Goal: Information Seeking & Learning: Learn about a topic

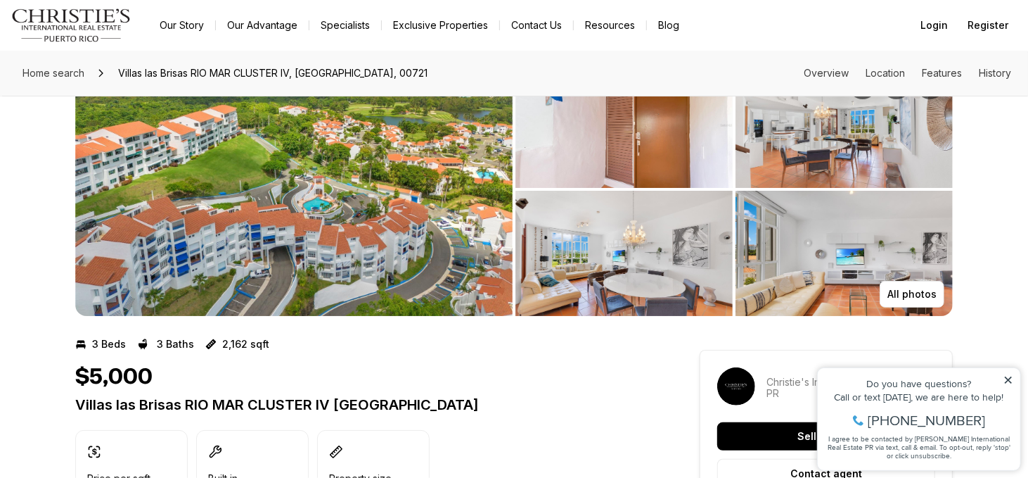
scroll to position [70, 0]
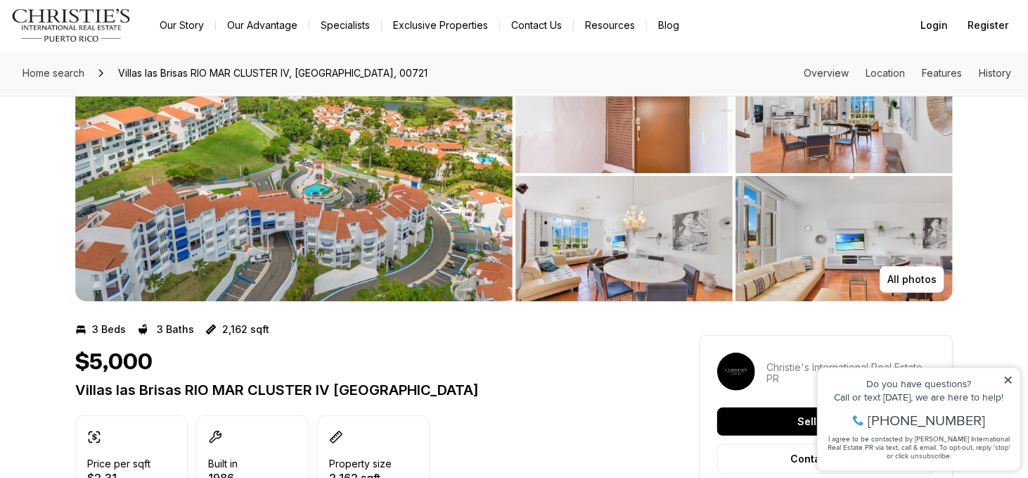
click at [298, 186] on img "View image gallery" at bounding box center [293, 174] width 437 height 253
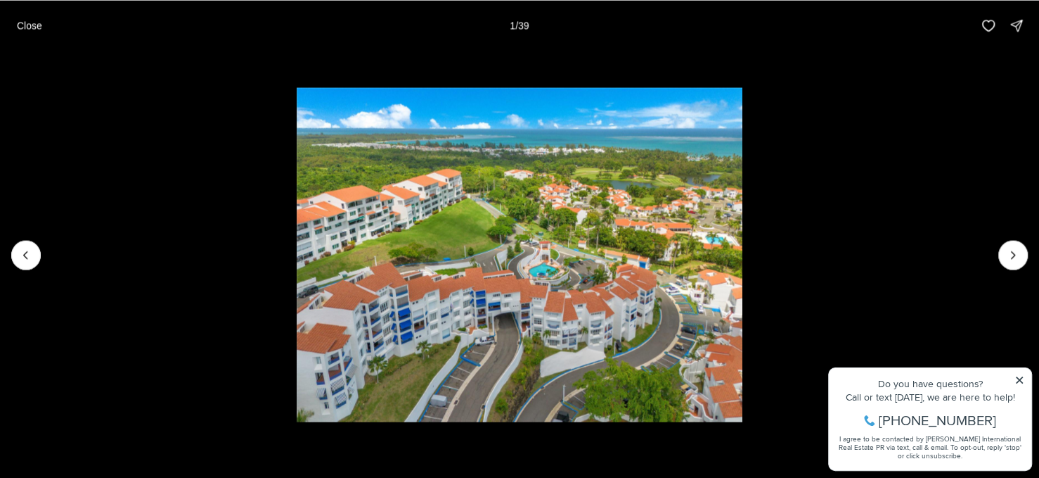
click at [500, 244] on img "1 of 39" at bounding box center [520, 254] width 446 height 334
click at [506, 255] on img "1 of 39" at bounding box center [520, 254] width 446 height 334
click at [504, 254] on img "1 of 39" at bounding box center [520, 254] width 446 height 334
click at [503, 254] on img "1 of 39" at bounding box center [520, 254] width 446 height 334
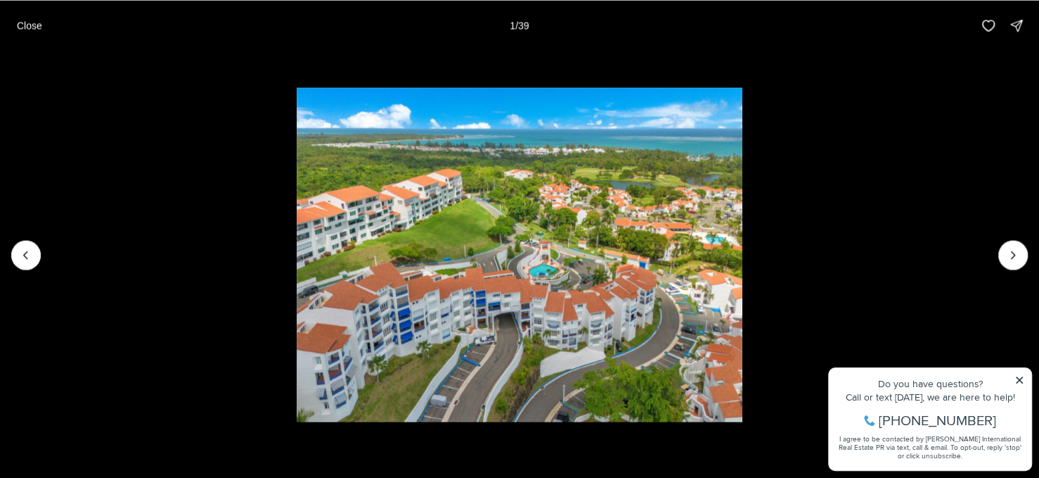
click at [445, 207] on img "1 of 39" at bounding box center [520, 254] width 446 height 334
click at [440, 201] on img "1 of 39" at bounding box center [520, 254] width 446 height 334
click at [396, 178] on img "1 of 39" at bounding box center [520, 254] width 446 height 334
drag, startPoint x: 407, startPoint y: 166, endPoint x: 465, endPoint y: 168, distance: 58.4
click at [414, 166] on img "1 of 39" at bounding box center [520, 254] width 446 height 334
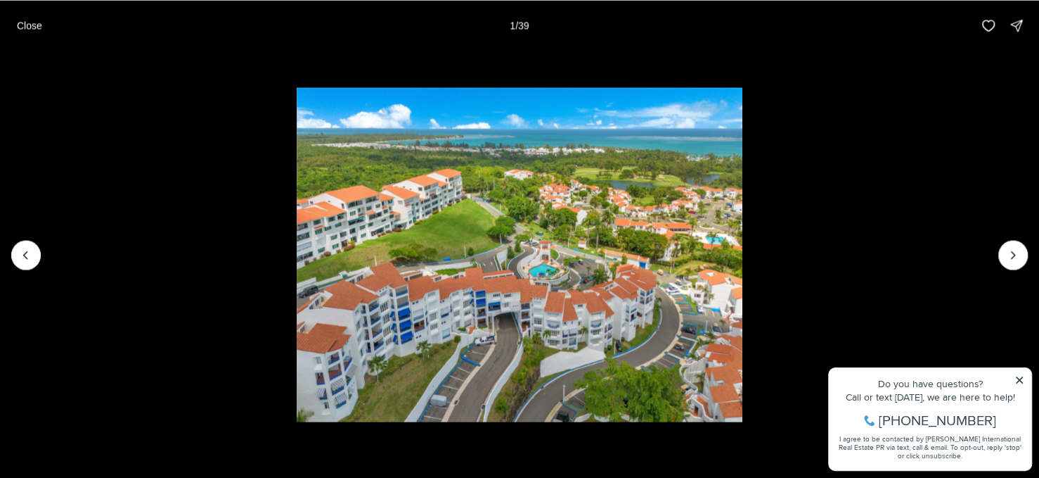
click at [468, 171] on img "1 of 39" at bounding box center [520, 254] width 446 height 334
drag, startPoint x: 466, startPoint y: 189, endPoint x: 427, endPoint y: 194, distance: 39.7
click at [461, 193] on img "1 of 39" at bounding box center [520, 254] width 446 height 334
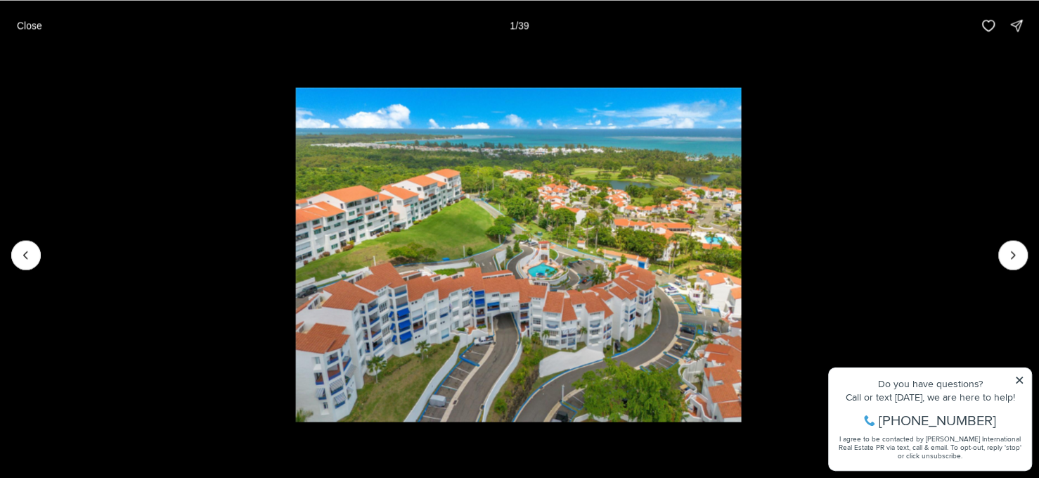
drag, startPoint x: 427, startPoint y: 194, endPoint x: 426, endPoint y: 219, distance: 24.6
click at [426, 219] on img "1 of 39" at bounding box center [519, 254] width 446 height 334
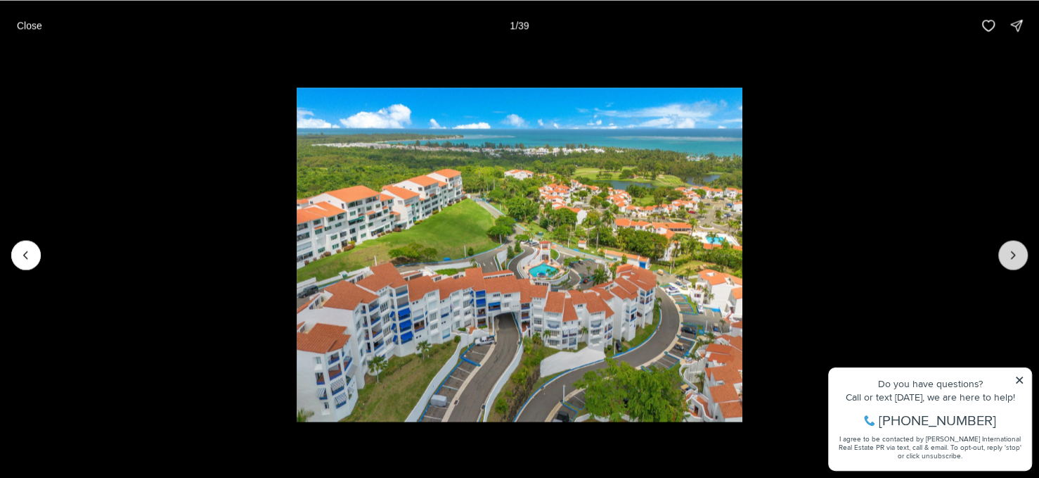
click at [1006, 248] on icon "Next slide" at bounding box center [1013, 255] width 14 height 14
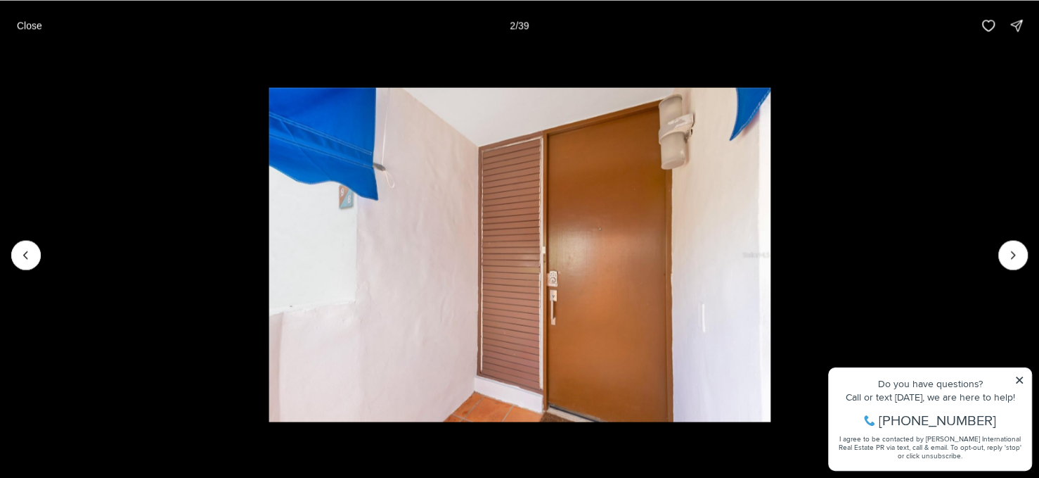
click at [995, 248] on li "2 of 39" at bounding box center [519, 254] width 1039 height 407
click at [1010, 245] on button "Next slide" at bounding box center [1014, 255] width 30 height 30
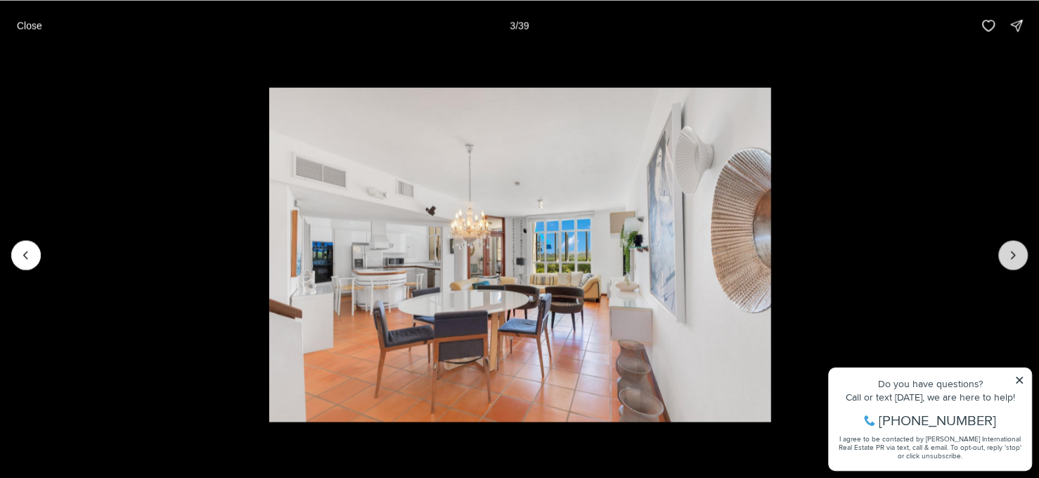
click at [1010, 245] on button "Next slide" at bounding box center [1014, 255] width 30 height 30
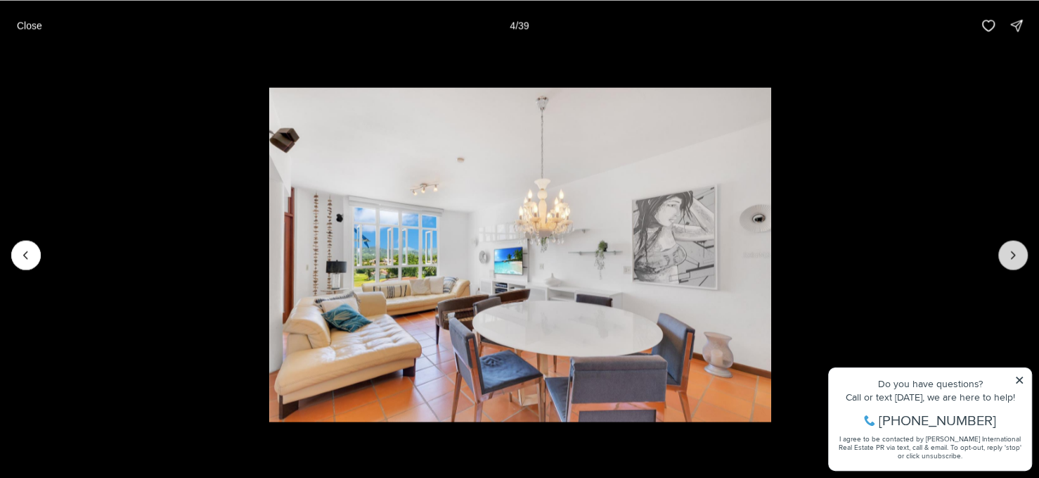
click at [1009, 243] on button "Next slide" at bounding box center [1014, 255] width 30 height 30
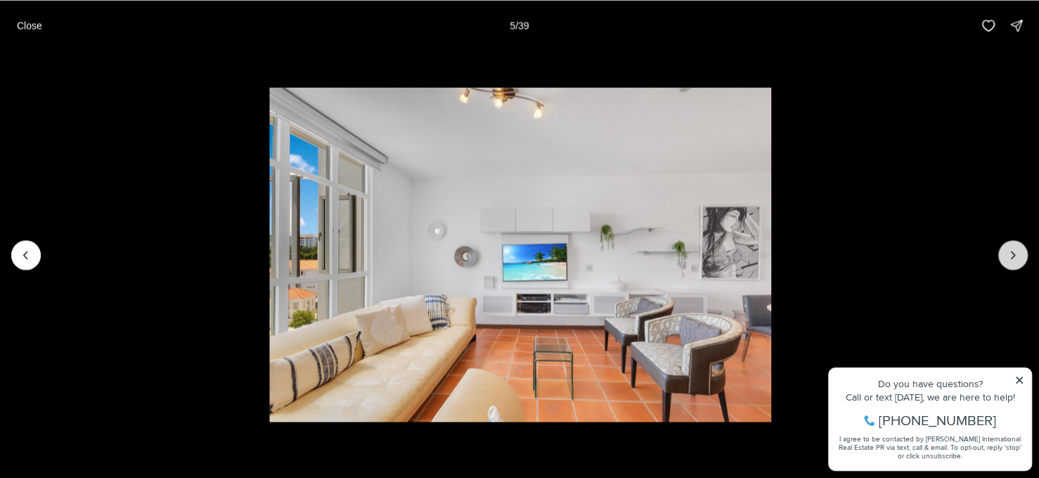
click at [1009, 243] on button "Next slide" at bounding box center [1014, 255] width 30 height 30
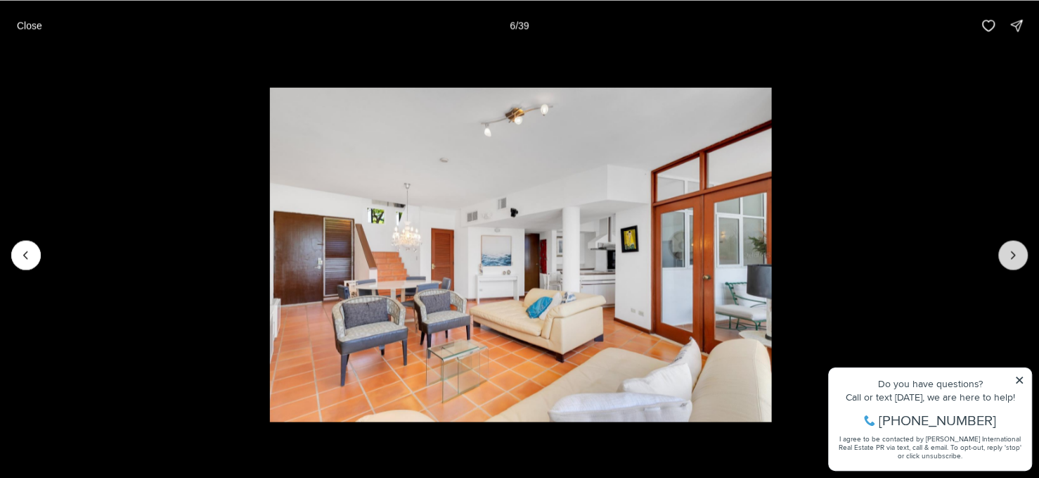
click at [1009, 243] on button "Next slide" at bounding box center [1014, 255] width 30 height 30
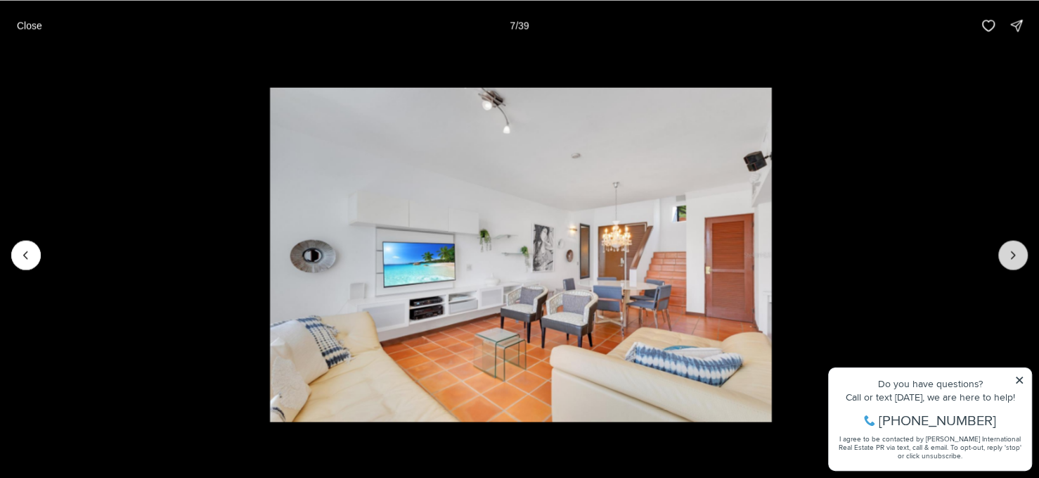
click at [1008, 262] on button "Next slide" at bounding box center [1014, 255] width 30 height 30
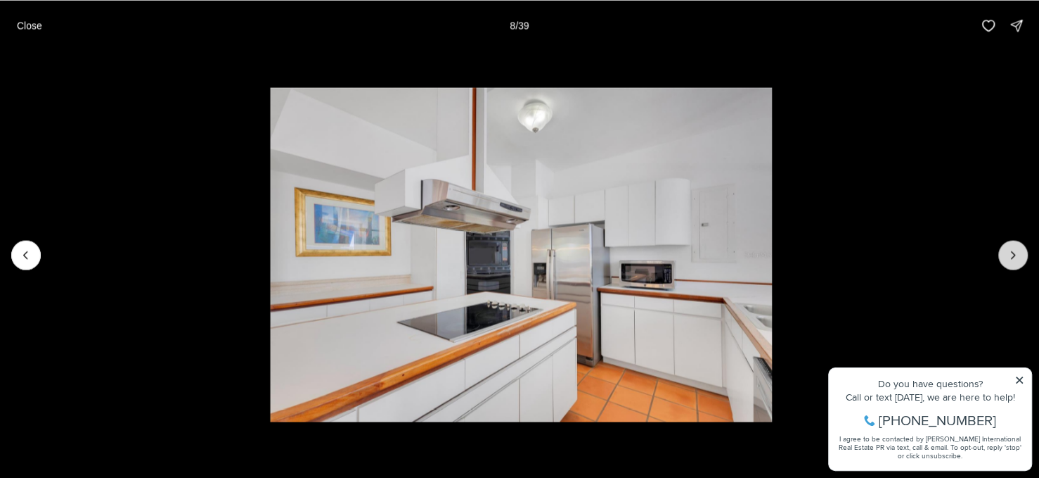
click at [1008, 262] on button "Next slide" at bounding box center [1014, 255] width 30 height 30
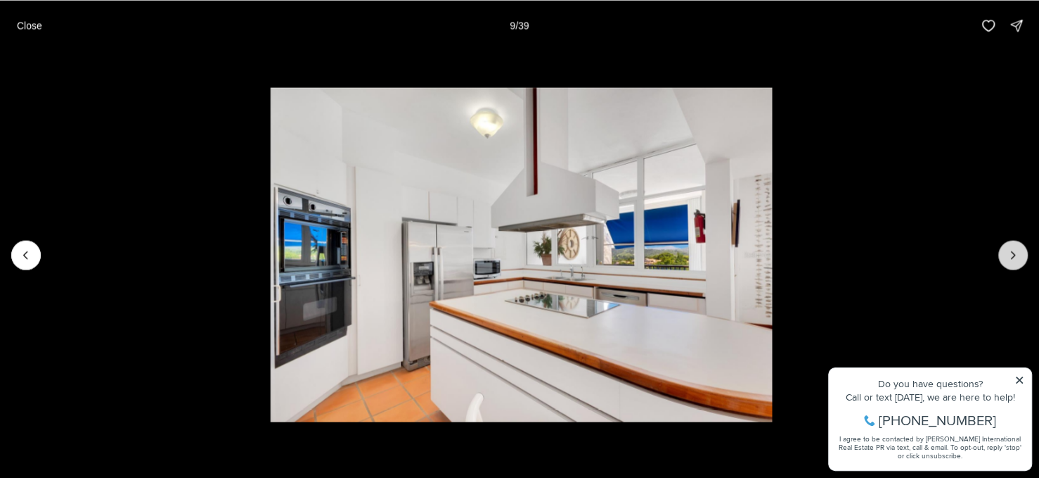
click at [1008, 261] on button "Next slide" at bounding box center [1014, 255] width 30 height 30
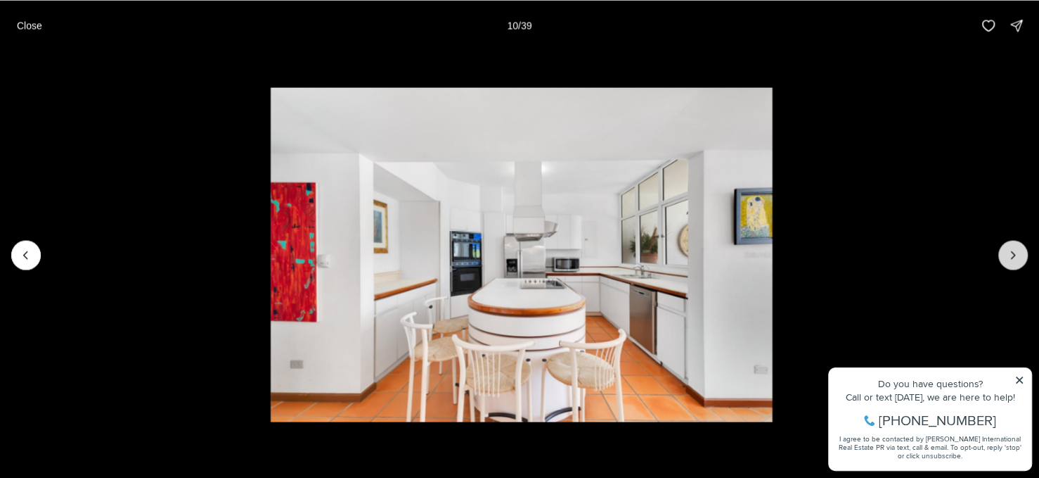
click at [1008, 261] on icon "Next slide" at bounding box center [1013, 255] width 14 height 14
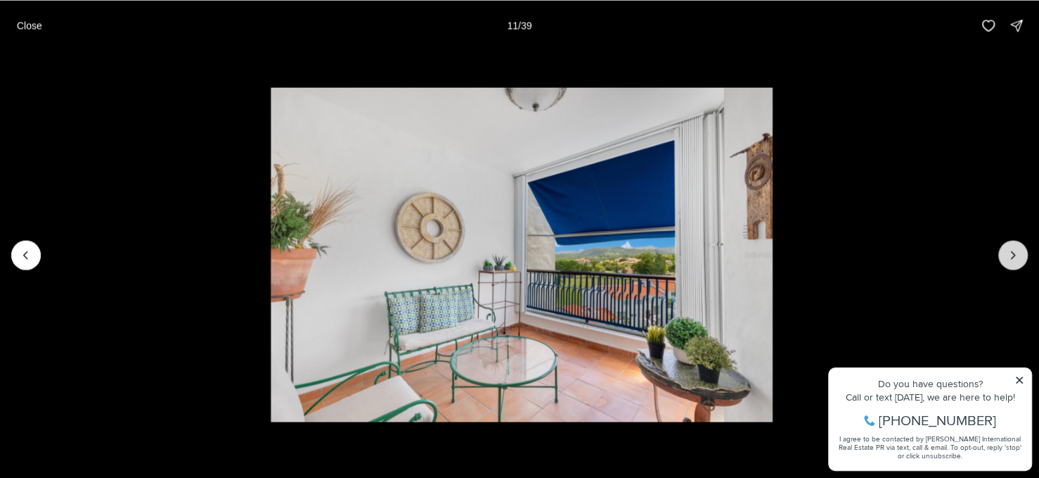
click at [1008, 261] on icon "Next slide" at bounding box center [1013, 255] width 14 height 14
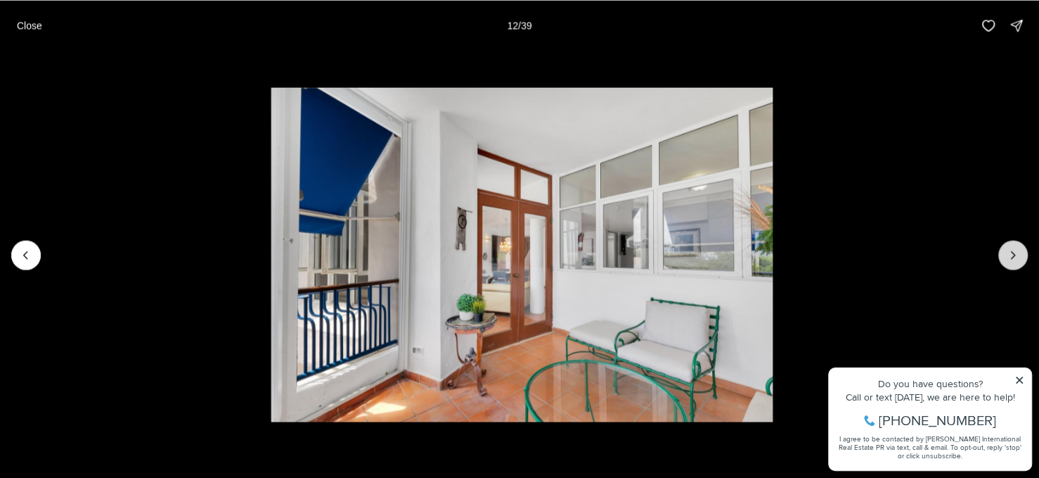
click at [1008, 261] on icon "Next slide" at bounding box center [1013, 255] width 14 height 14
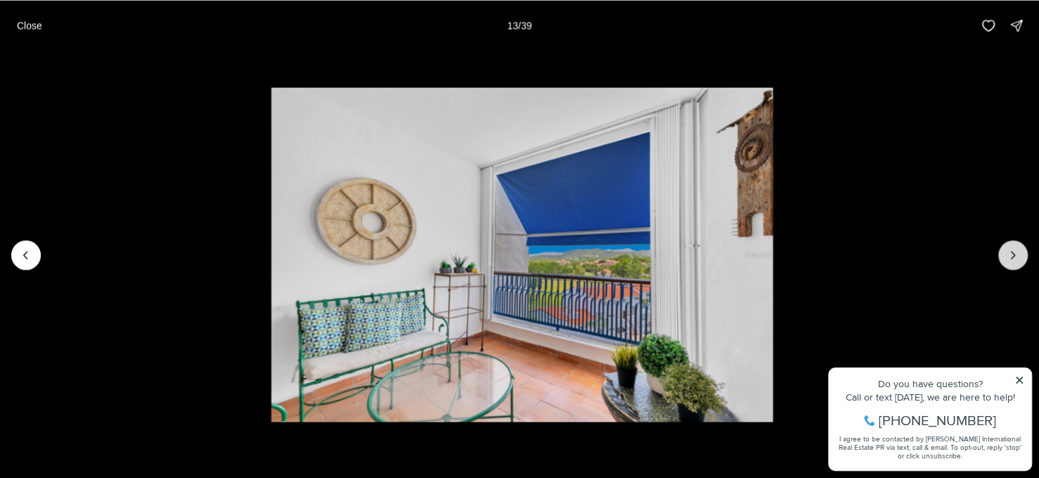
click at [1008, 261] on icon "Next slide" at bounding box center [1013, 255] width 14 height 14
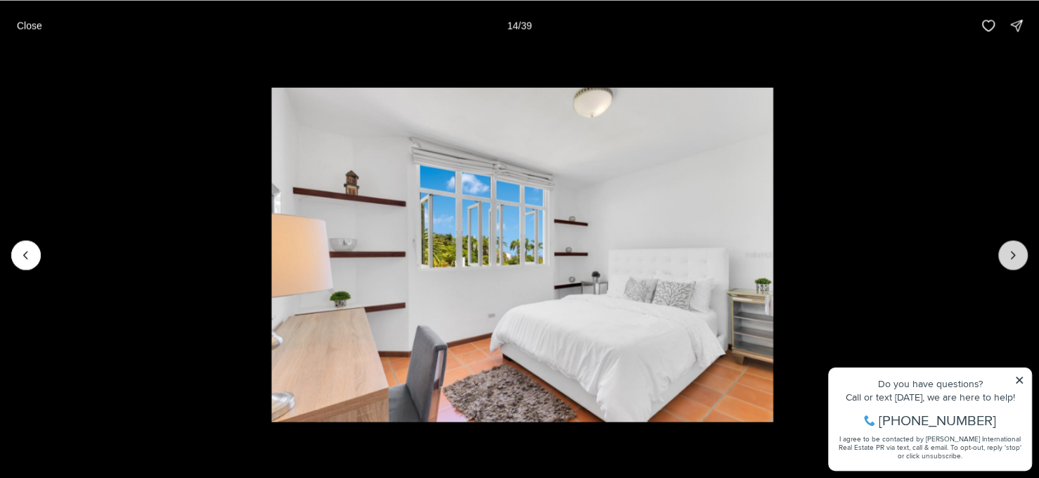
click at [1008, 261] on icon "Next slide" at bounding box center [1013, 255] width 14 height 14
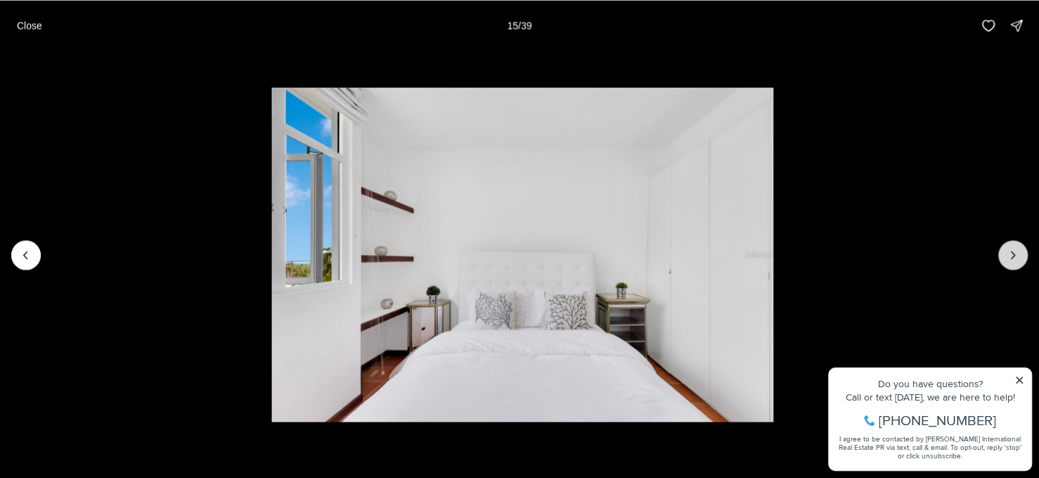
click at [1006, 260] on icon "Next slide" at bounding box center [1013, 255] width 14 height 14
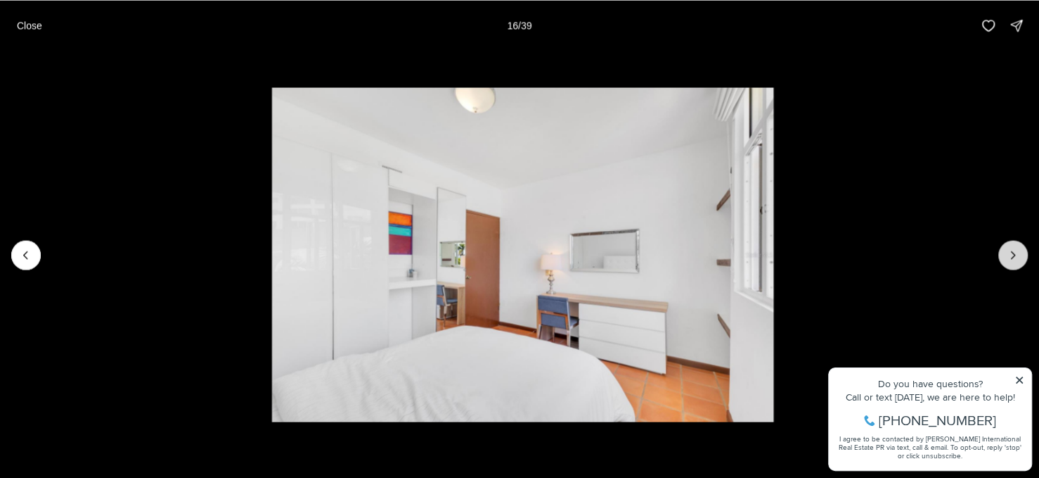
click at [1006, 260] on icon "Next slide" at bounding box center [1013, 255] width 14 height 14
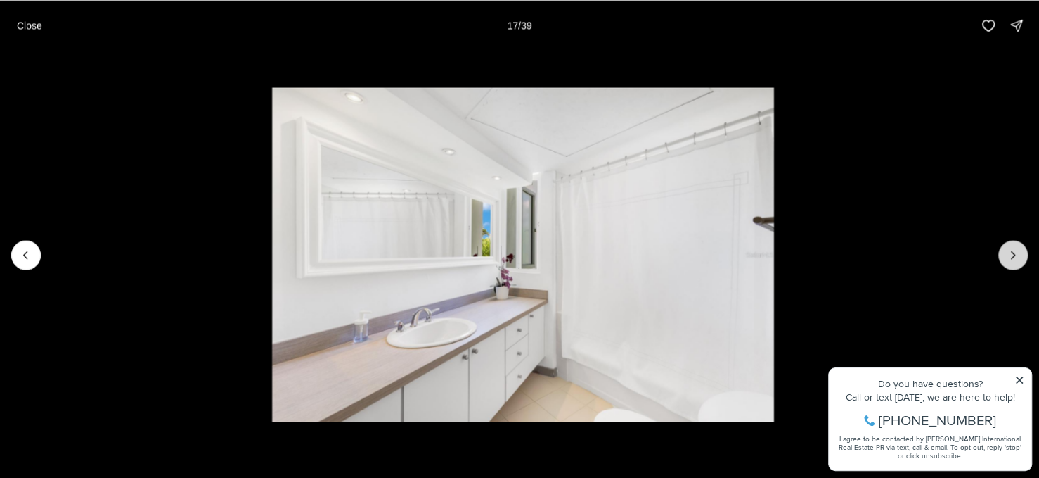
click at [1006, 260] on icon "Next slide" at bounding box center [1013, 255] width 14 height 14
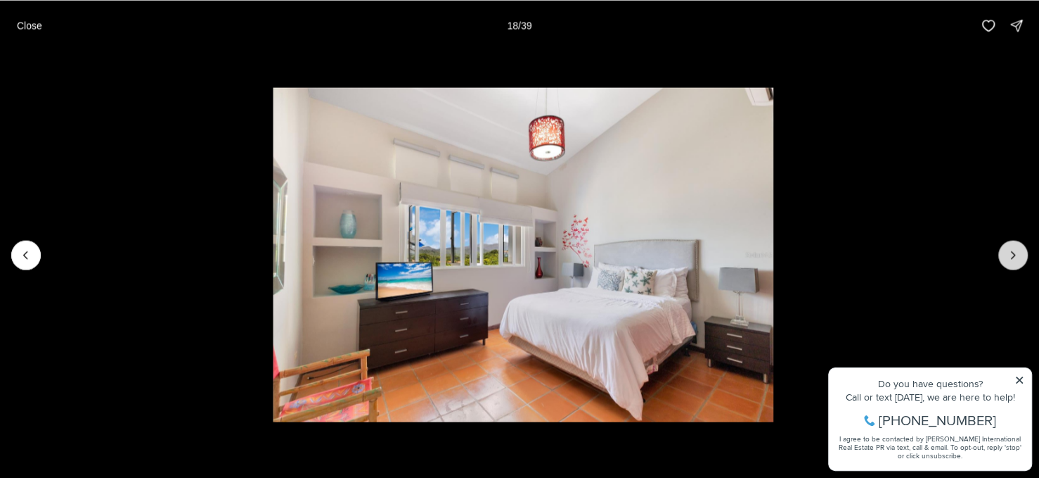
click at [1006, 260] on icon "Next slide" at bounding box center [1013, 255] width 14 height 14
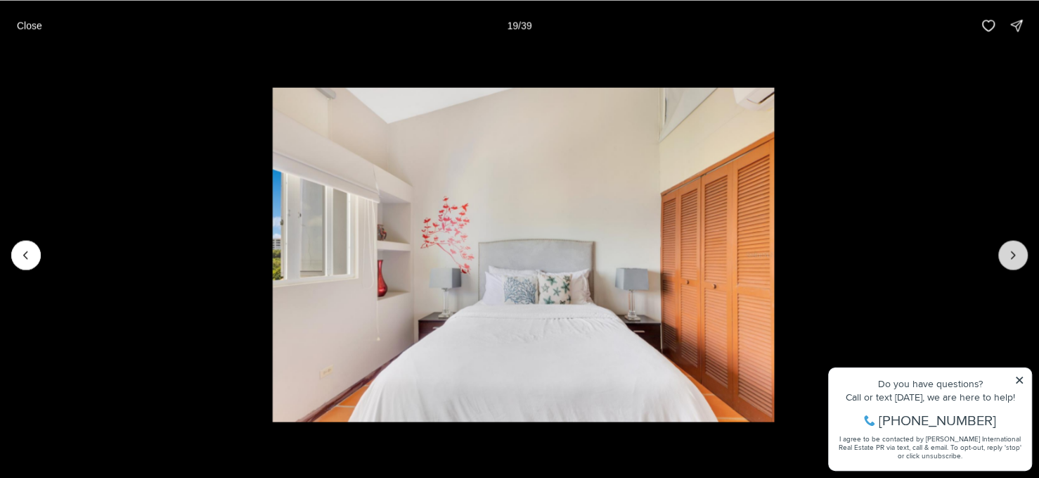
click at [1006, 260] on icon "Next slide" at bounding box center [1013, 255] width 14 height 14
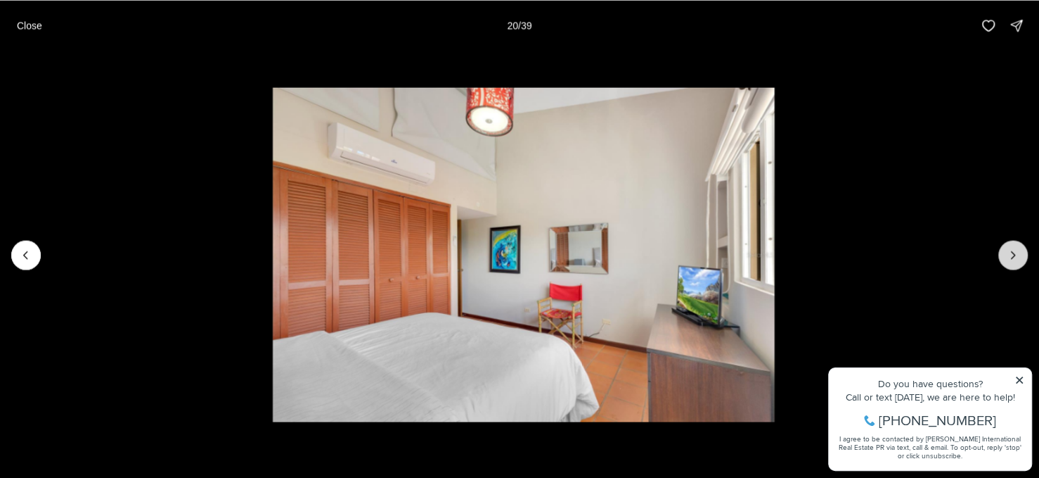
click at [1006, 260] on icon "Next slide" at bounding box center [1013, 255] width 14 height 14
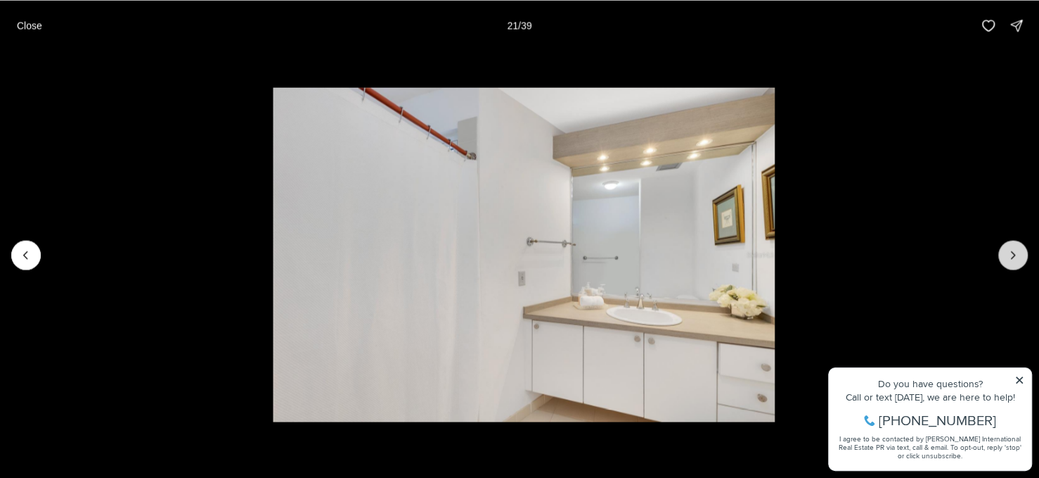
click at [1006, 260] on icon "Next slide" at bounding box center [1013, 255] width 14 height 14
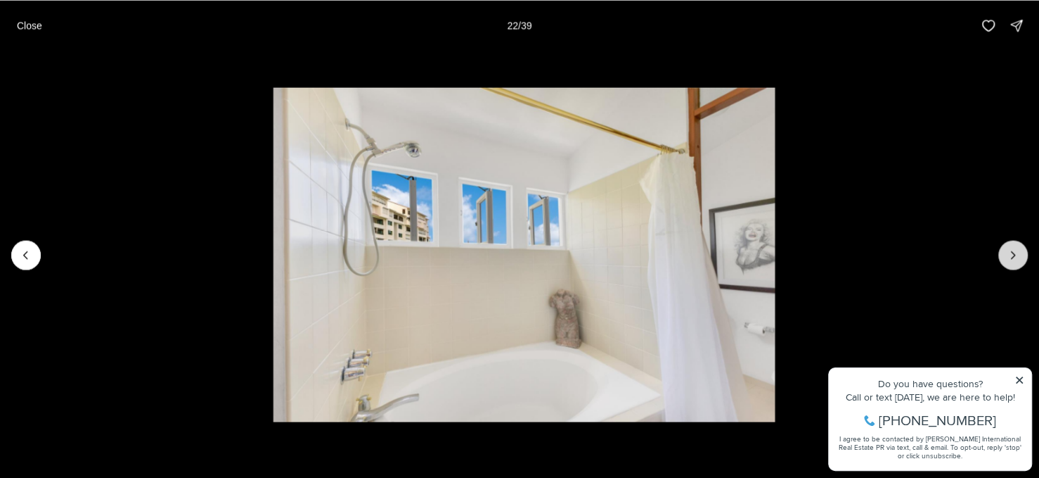
click at [1005, 260] on button "Next slide" at bounding box center [1014, 255] width 30 height 30
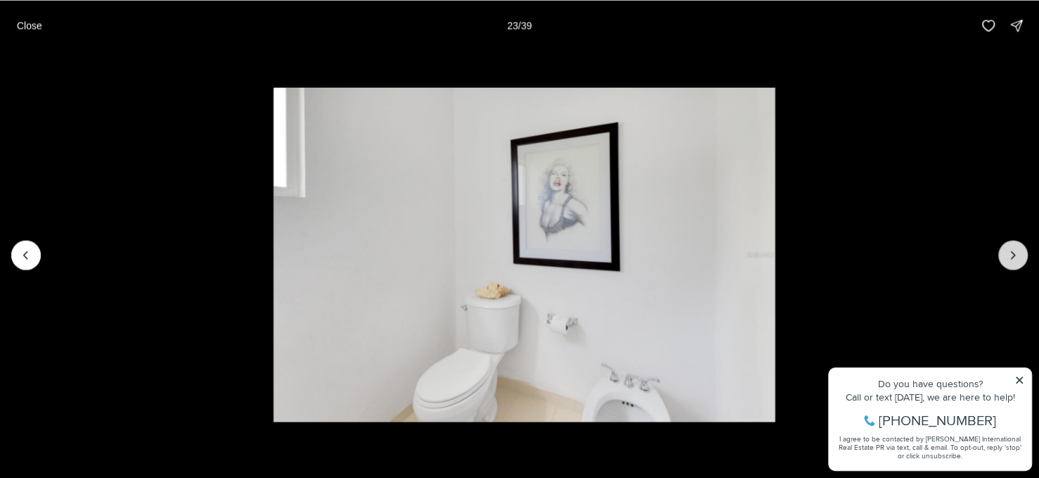
click at [1005, 260] on button "Next slide" at bounding box center [1014, 255] width 30 height 30
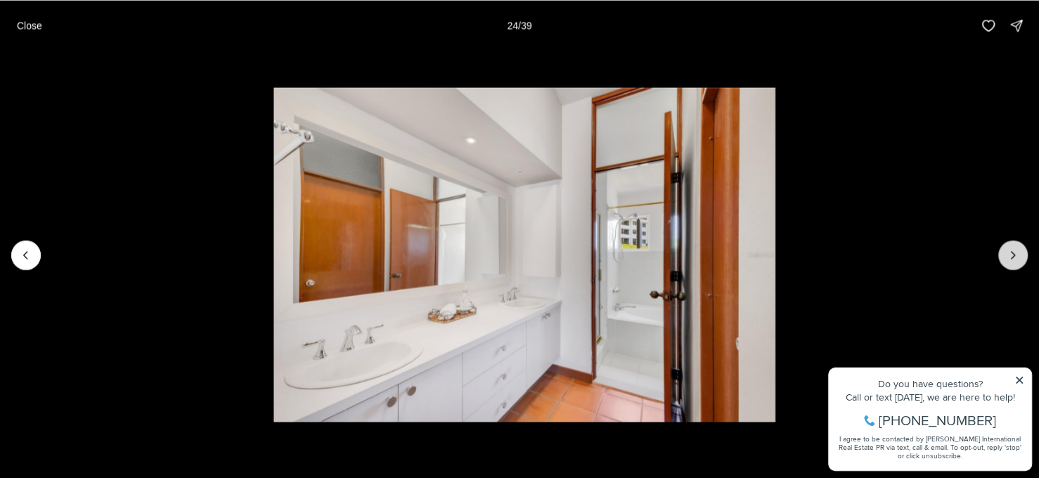
click at [1005, 260] on button "Next slide" at bounding box center [1014, 255] width 30 height 30
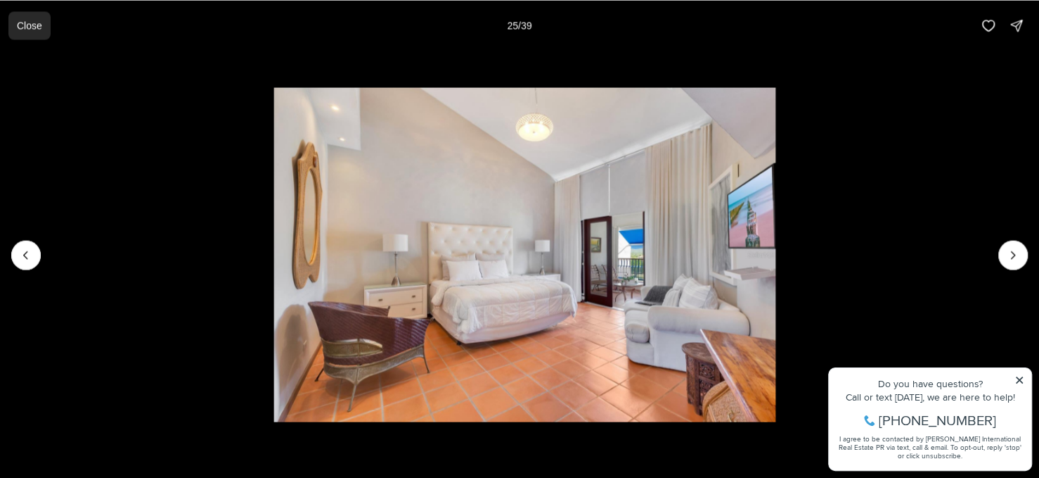
click at [34, 25] on p "Close" at bounding box center [29, 25] width 25 height 11
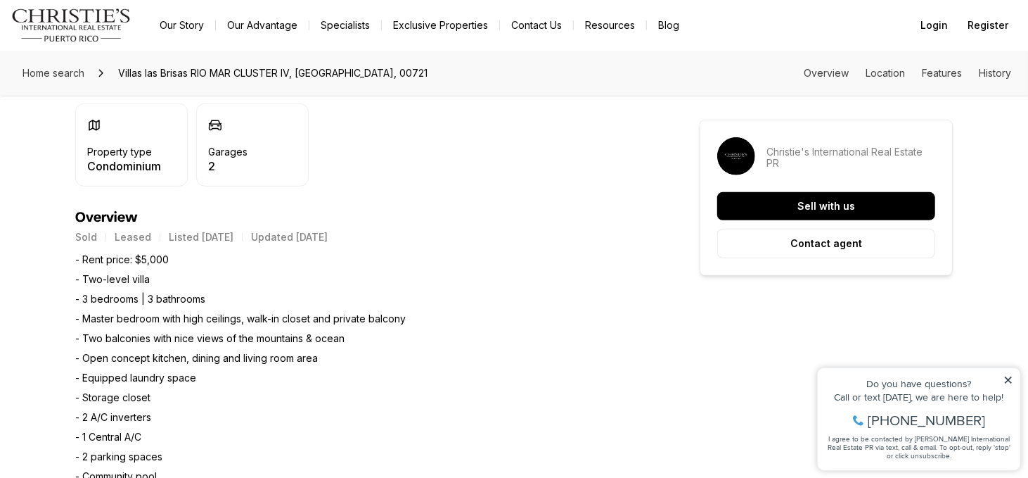
scroll to position [492, 0]
